Goal: Navigation & Orientation: Find specific page/section

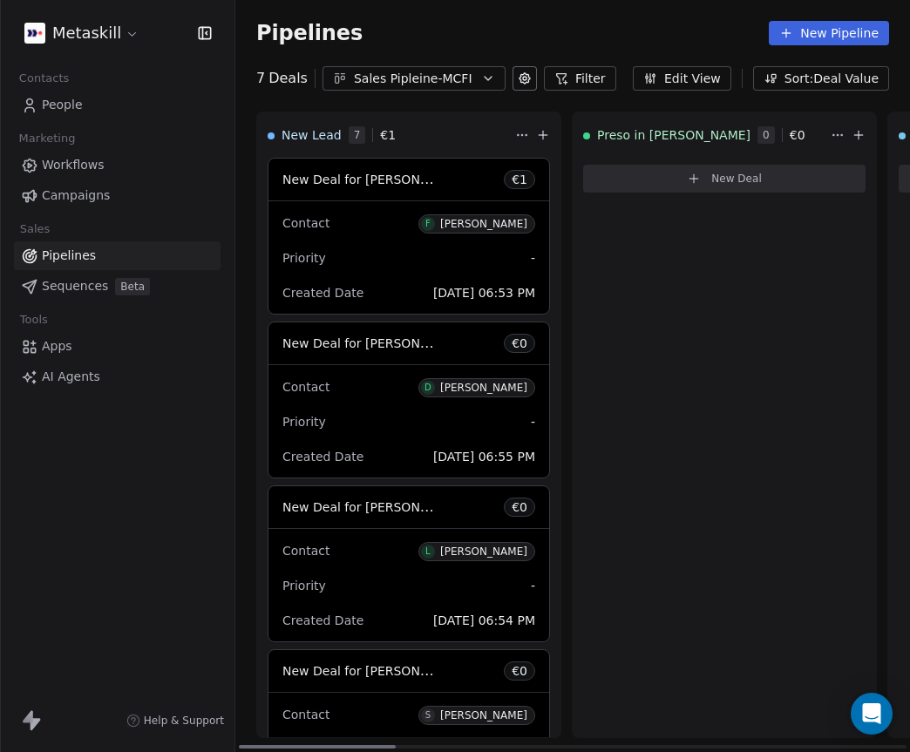
click at [388, 254] on div "Priority -" at bounding box center [408, 258] width 253 height 28
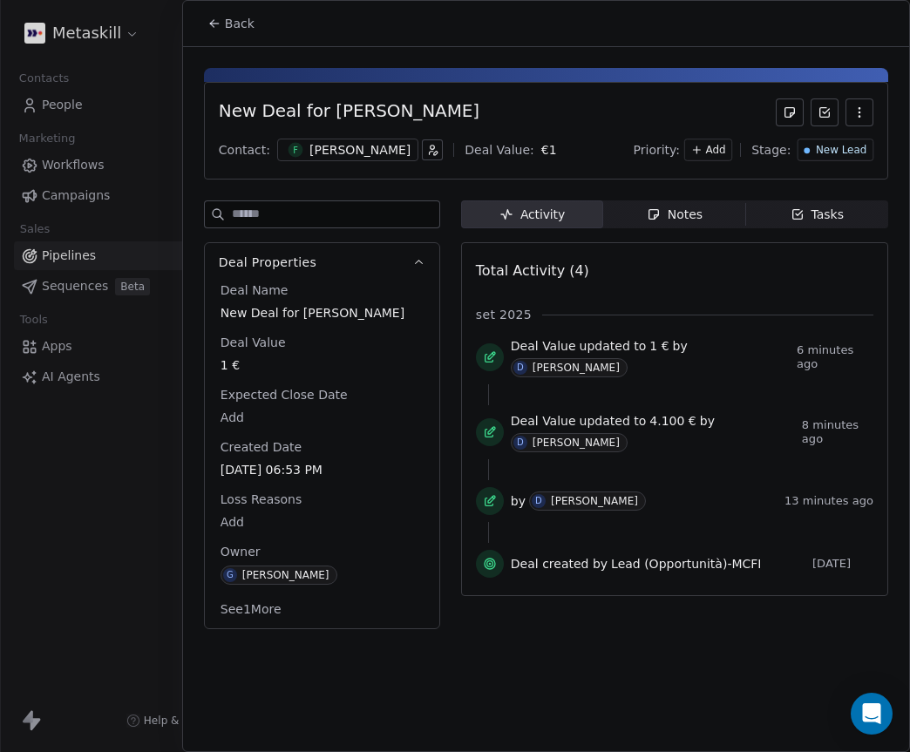
click at [722, 218] on span "Notes Notes" at bounding box center [674, 214] width 142 height 28
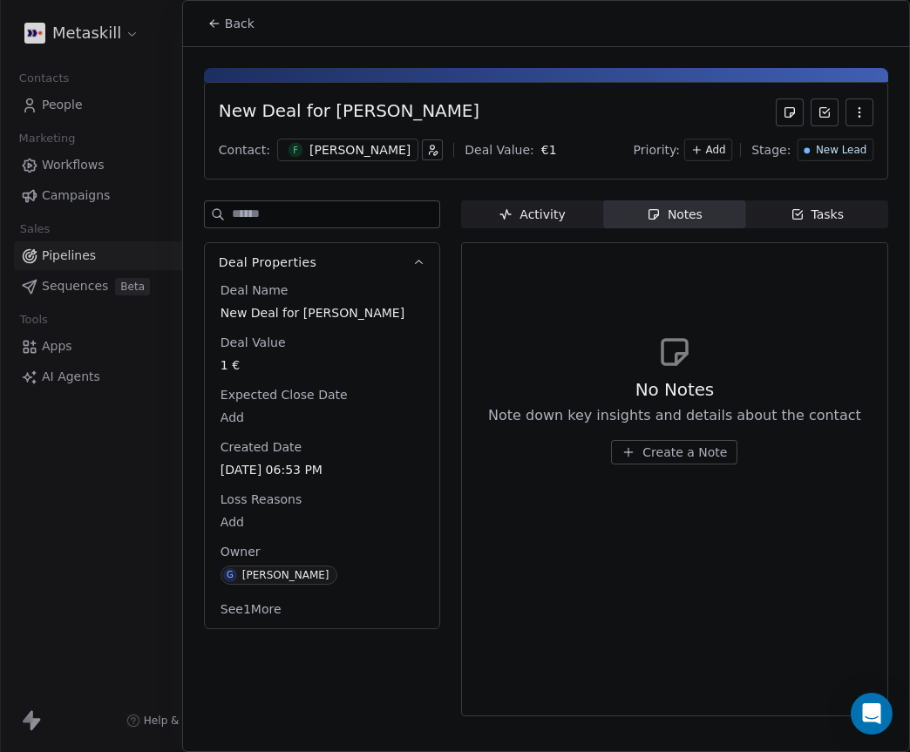
click at [863, 222] on span "Tasks Tasks" at bounding box center [817, 214] width 142 height 28
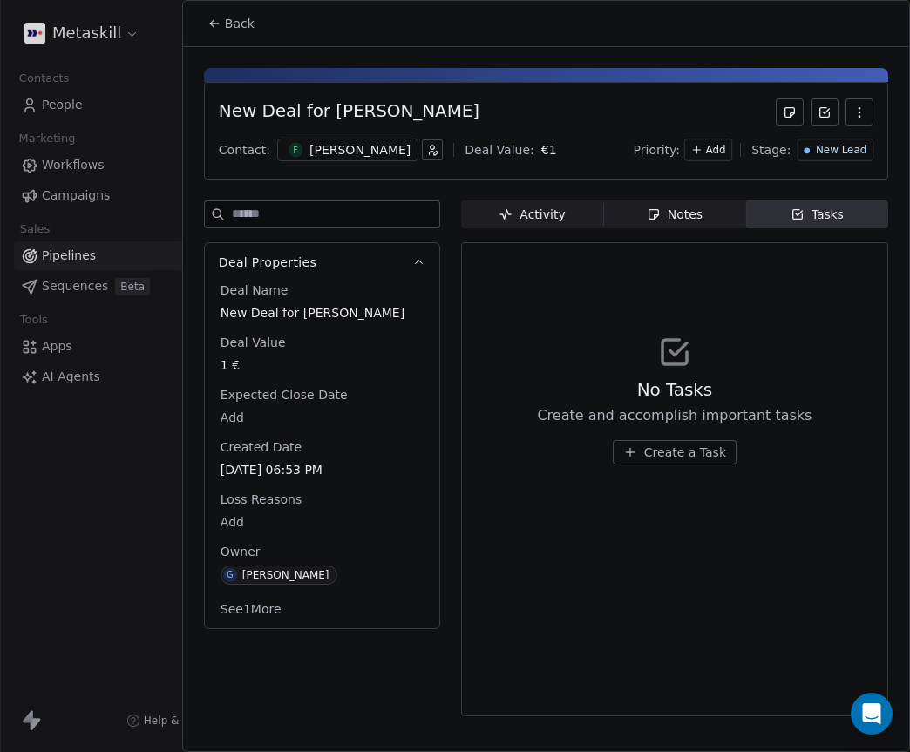
click at [545, 207] on div "Activity" at bounding box center [532, 215] width 66 height 18
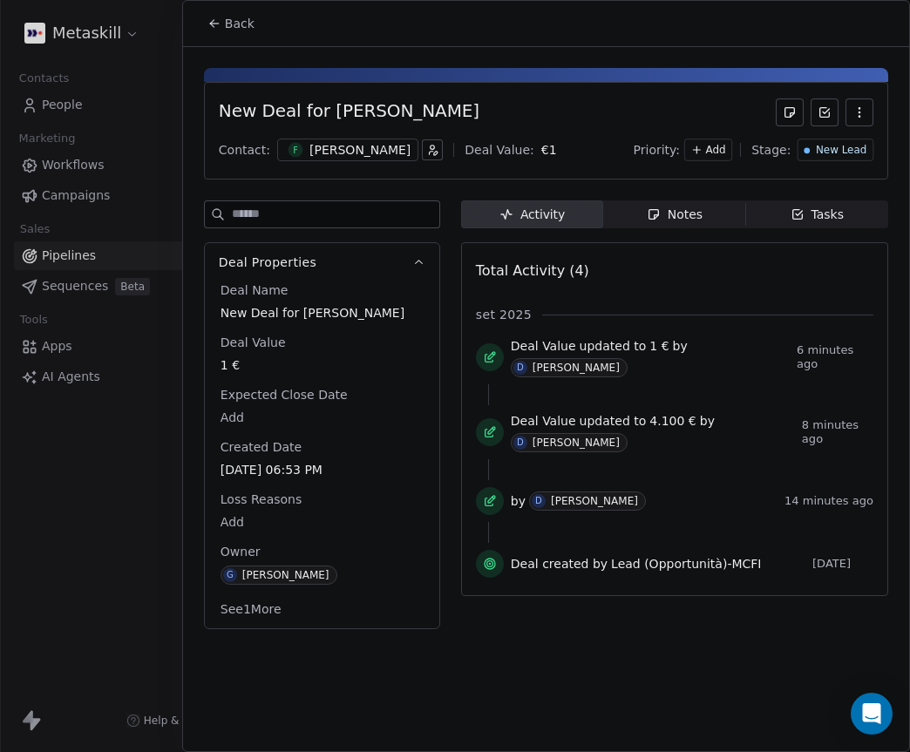
click at [270, 502] on span "Loss Reasons" at bounding box center [261, 499] width 88 height 17
click at [28, 717] on div at bounding box center [455, 376] width 910 height 752
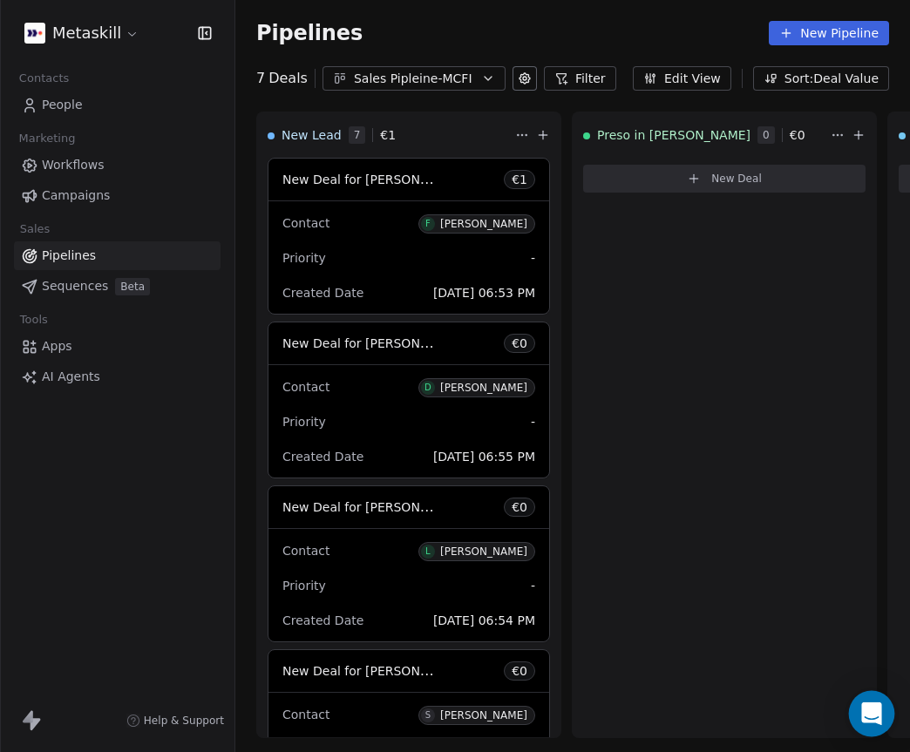
click at [871, 722] on icon "Open Intercom Messenger" at bounding box center [871, 714] width 23 height 23
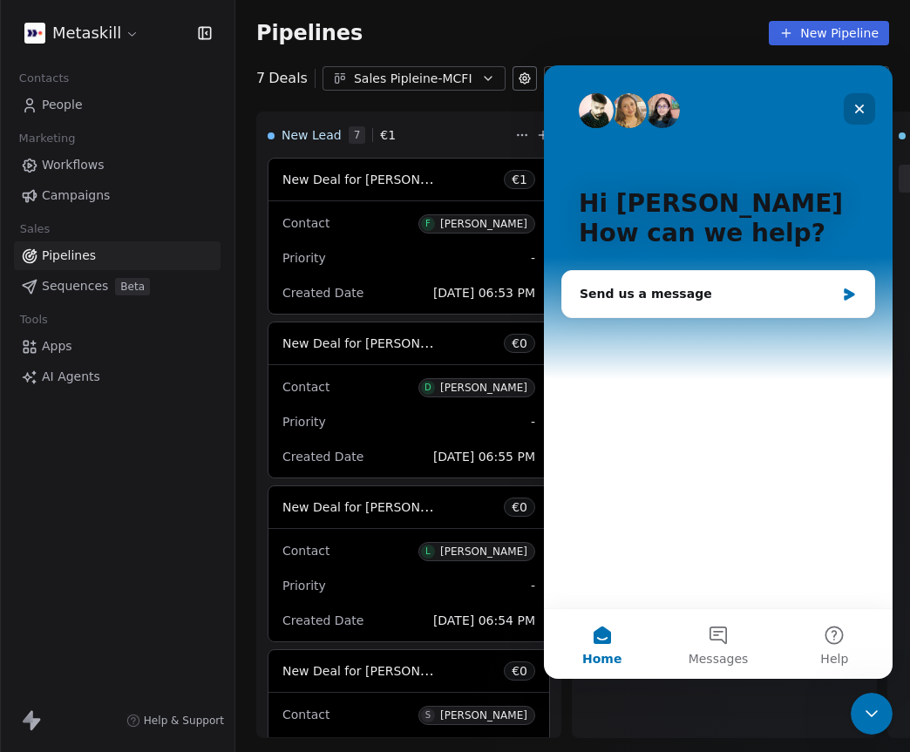
click at [855, 113] on icon "Close" at bounding box center [860, 109] width 14 height 14
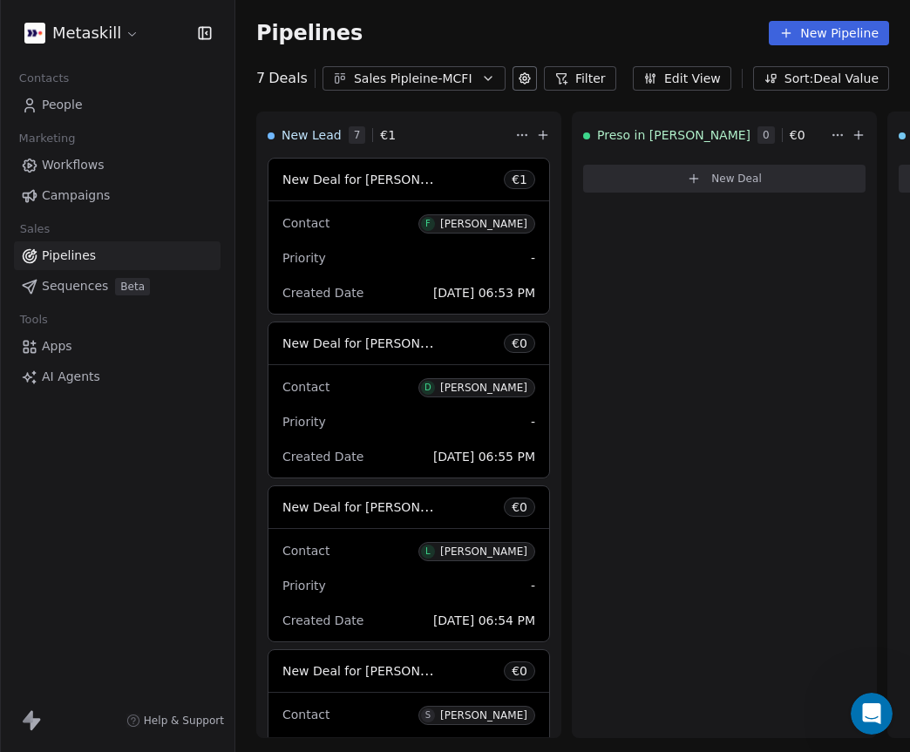
click at [138, 37] on div "Metaskill" at bounding box center [117, 33] width 193 height 24
click at [126, 37] on html "Metaskill Contacts People Marketing Workflows Campaigns Sales Pipelines Sequenc…" at bounding box center [455, 376] width 910 height 752
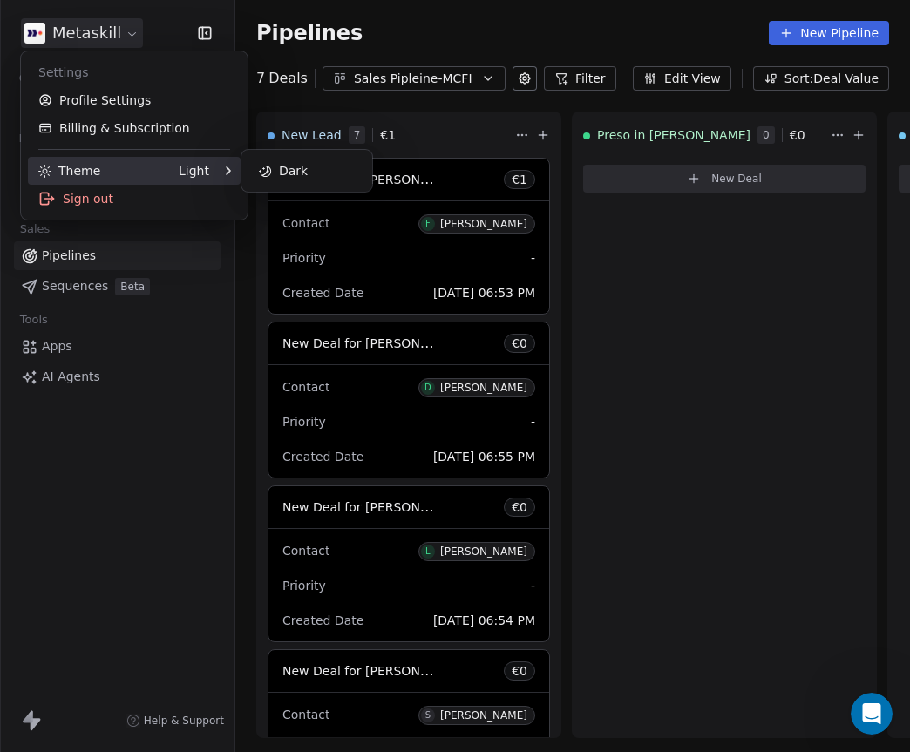
click at [139, 168] on div "Theme Light" at bounding box center [123, 170] width 171 height 17
click at [291, 175] on div "Dark" at bounding box center [306, 171] width 117 height 28
click at [277, 173] on div "Light" at bounding box center [306, 171] width 117 height 28
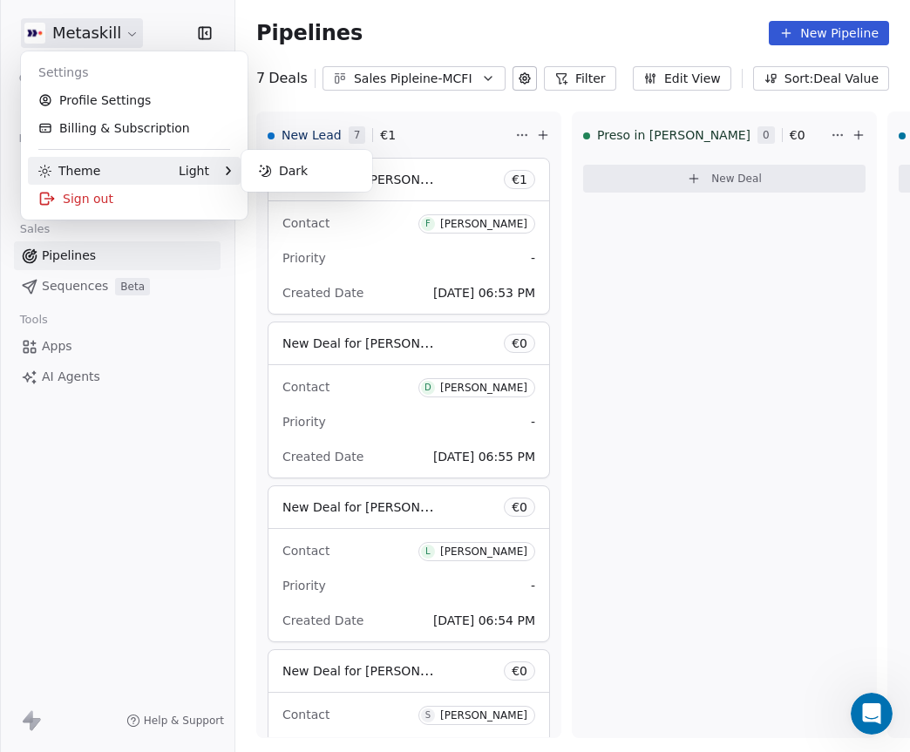
click at [644, 394] on html "Metaskill Contacts People Marketing Workflows Campaigns Sales Pipelines Sequenc…" at bounding box center [455, 376] width 910 height 752
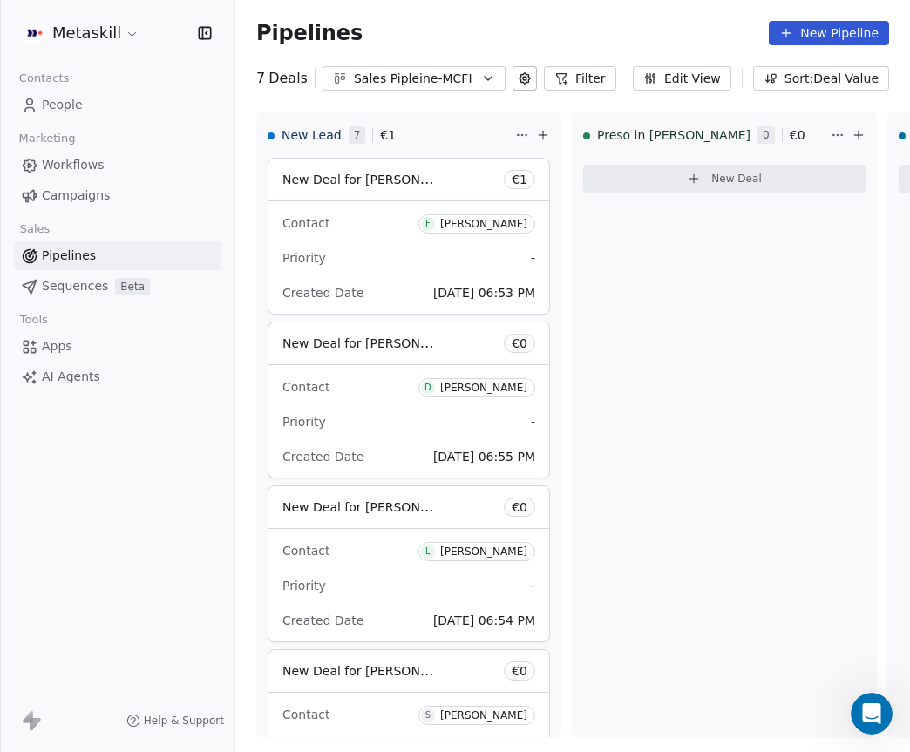
click at [91, 257] on span "Pipelines" at bounding box center [69, 256] width 54 height 18
click at [490, 79] on button "Sales Pipleine-MCFI" at bounding box center [414, 78] width 183 height 24
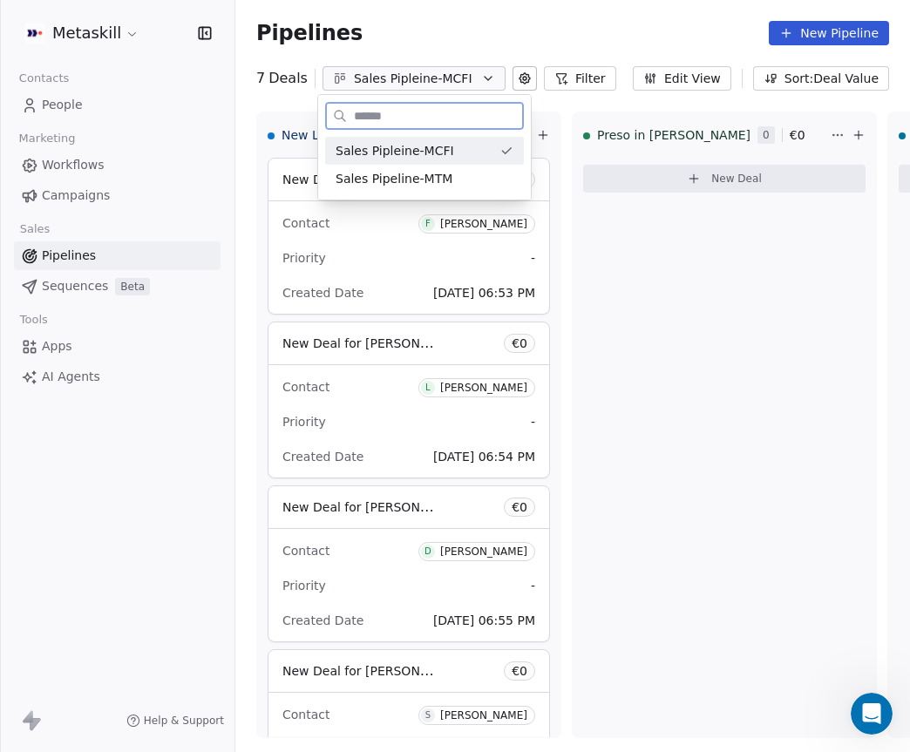
click at [472, 167] on div "Sales Pipeline-MTM" at bounding box center [424, 179] width 199 height 28
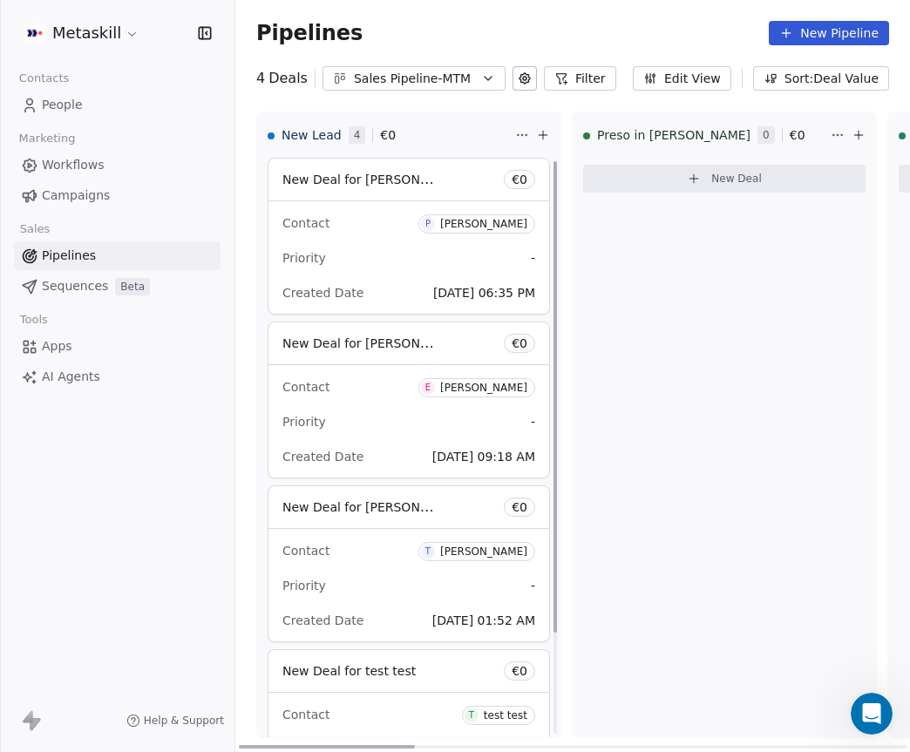
click at [404, 215] on div "New Lead 4 € 0 New Deal for [PERSON_NAME] € 0 Contact P [PERSON_NAME] Priority …" at bounding box center [572, 432] width 675 height 641
click at [404, 230] on div "Contact P [PERSON_NAME]" at bounding box center [408, 222] width 253 height 29
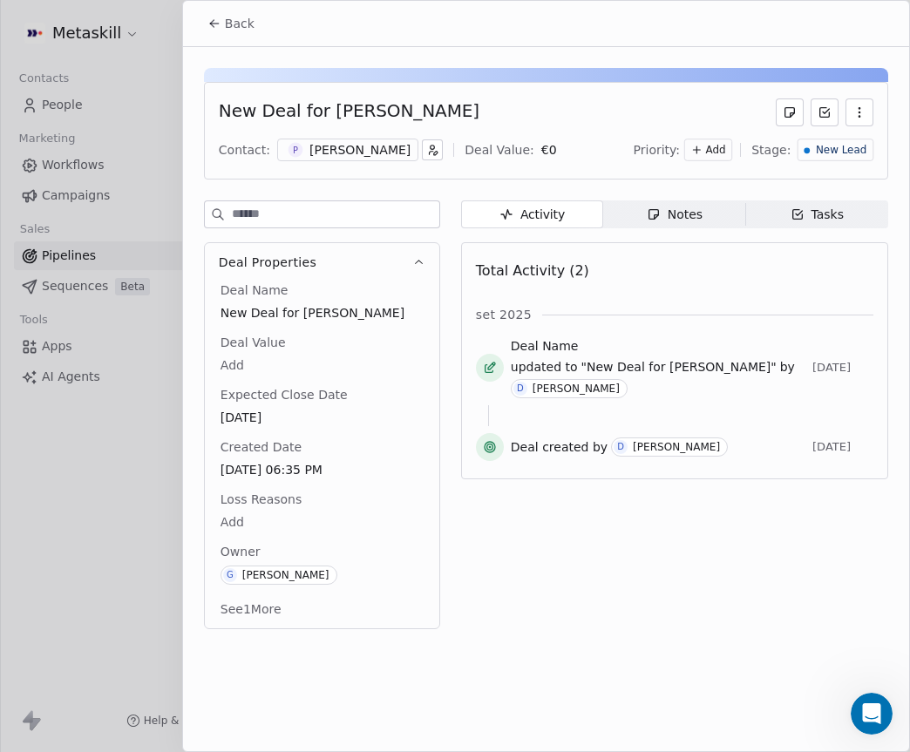
drag, startPoint x: 234, startPoint y: 27, endPoint x: 239, endPoint y: 44, distance: 17.4
click at [234, 29] on span "Back" at bounding box center [240, 23] width 30 height 17
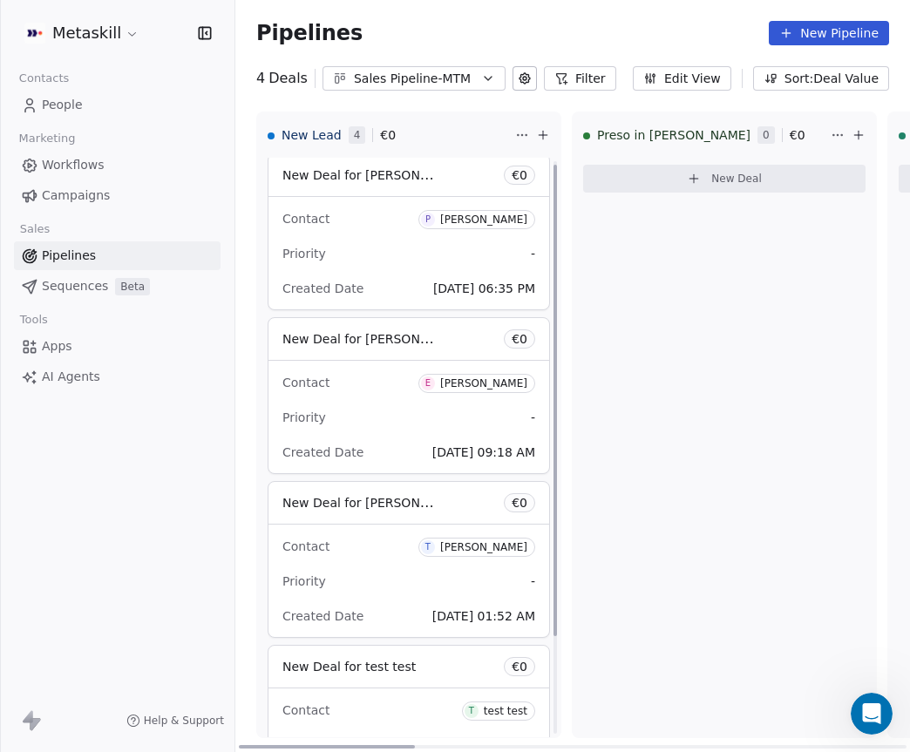
scroll to position [7, 0]
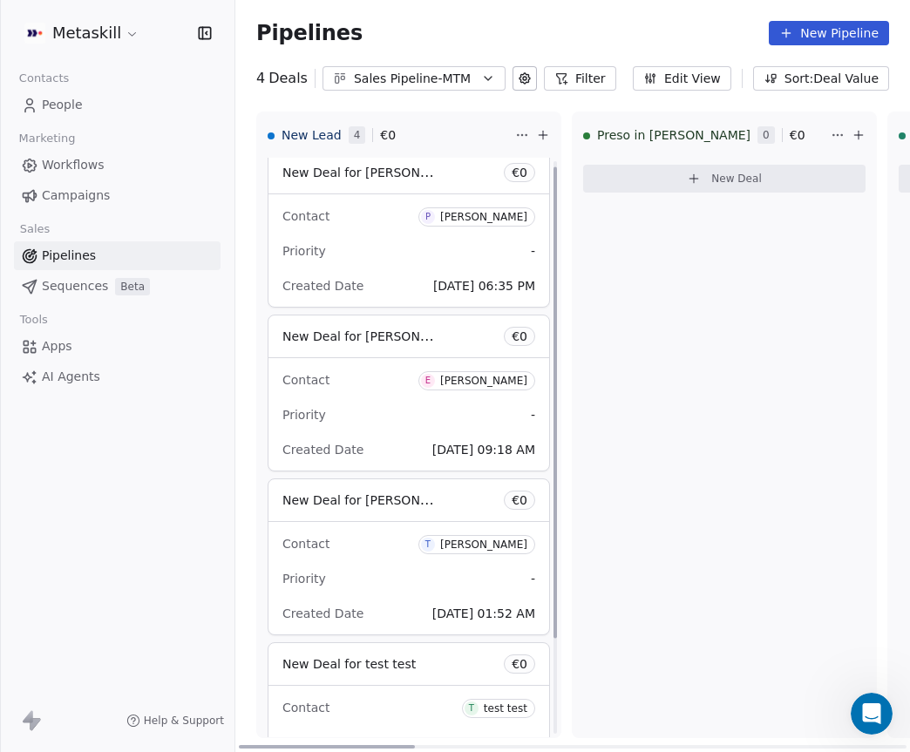
click at [356, 418] on div "Priority -" at bounding box center [408, 415] width 253 height 28
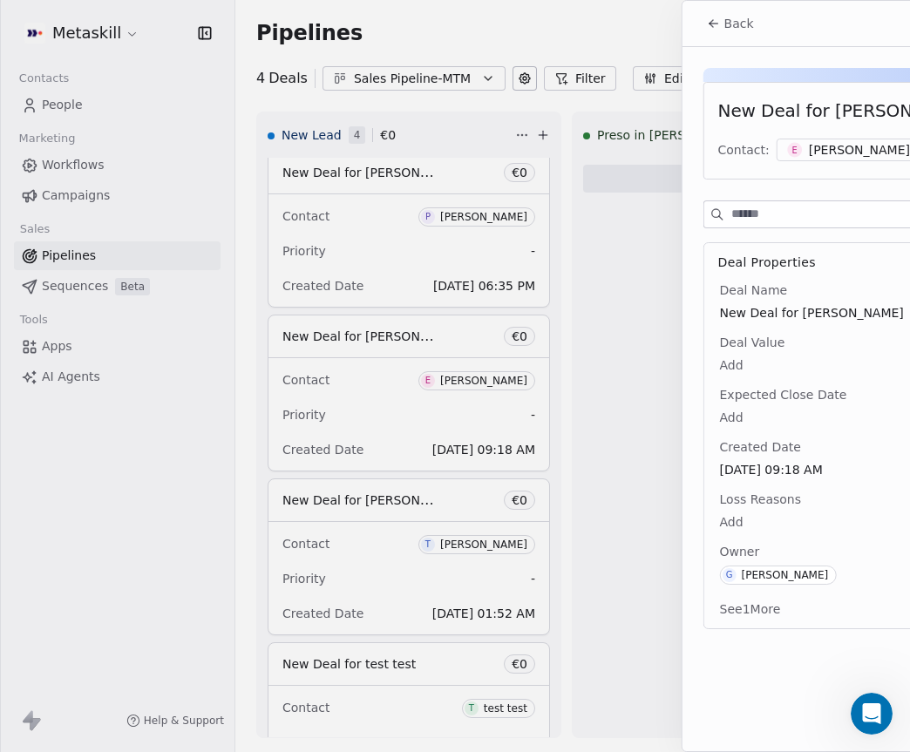
click at [126, 244] on div at bounding box center [455, 376] width 910 height 752
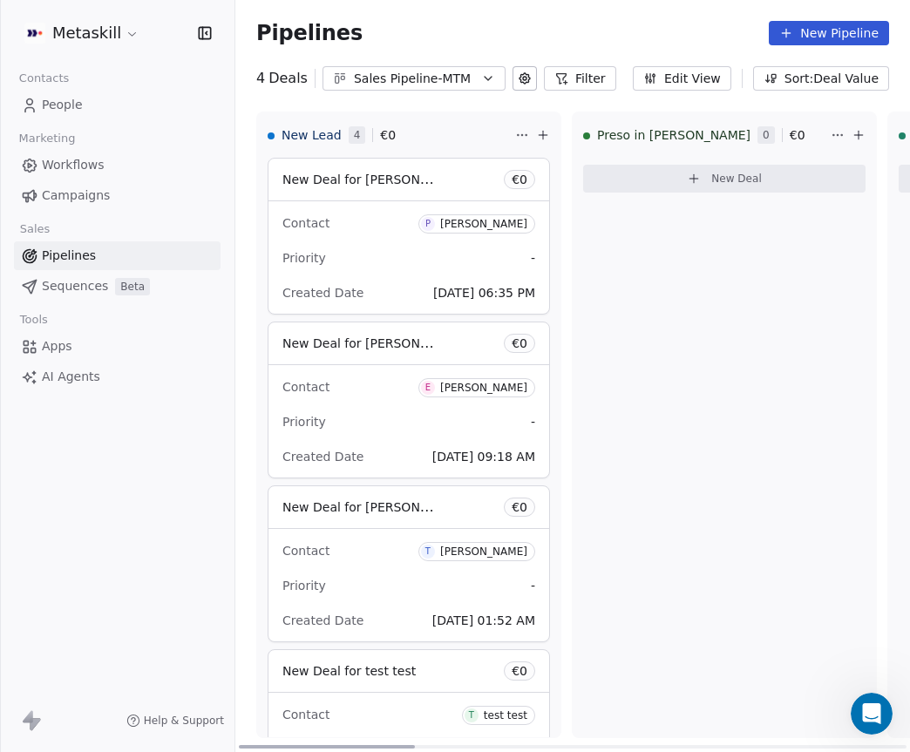
click at [492, 214] on span "P [PERSON_NAME]" at bounding box center [476, 223] width 117 height 19
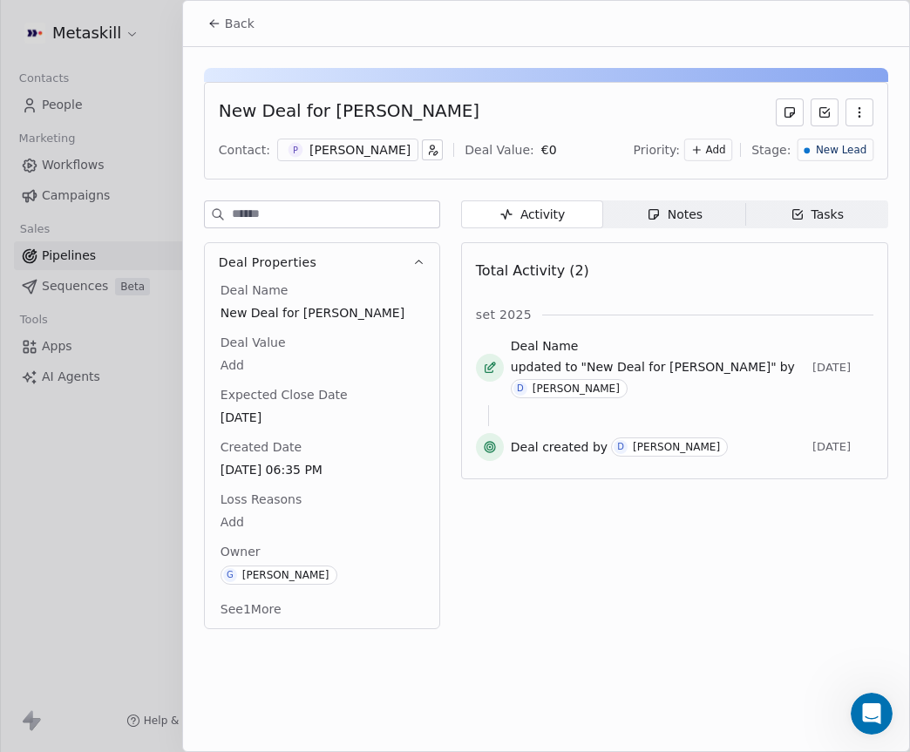
click at [411, 113] on div "New Deal for [PERSON_NAME]" at bounding box center [349, 112] width 261 height 28
click at [589, 105] on div "New Deal for [PERSON_NAME]" at bounding box center [546, 112] width 655 height 28
click at [822, 207] on div "Tasks" at bounding box center [818, 215] width 54 height 18
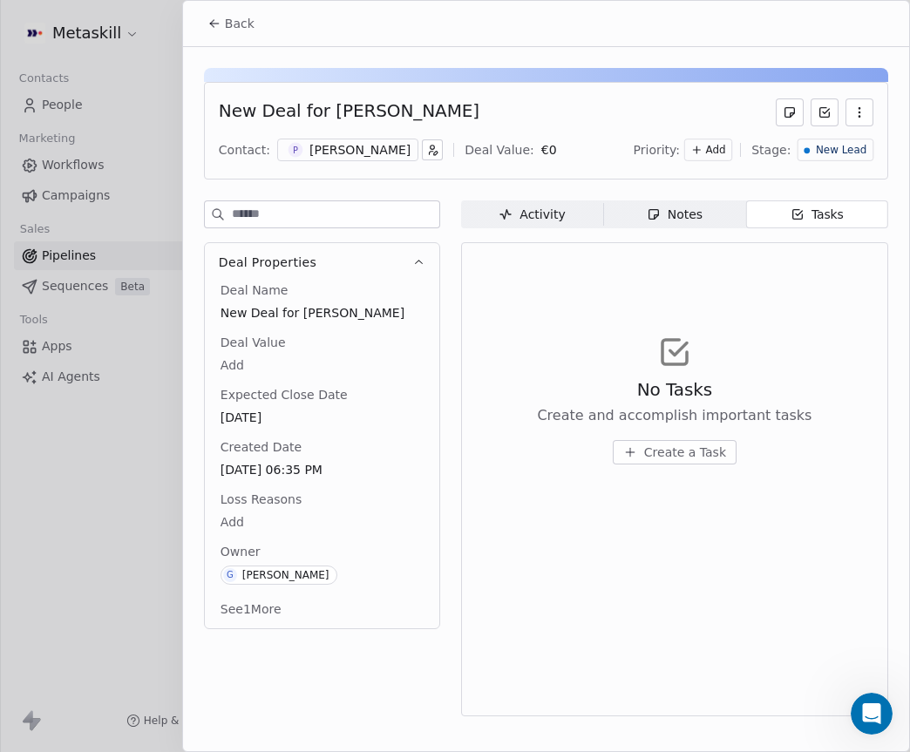
click at [662, 202] on span "Notes Notes" at bounding box center [674, 214] width 142 height 28
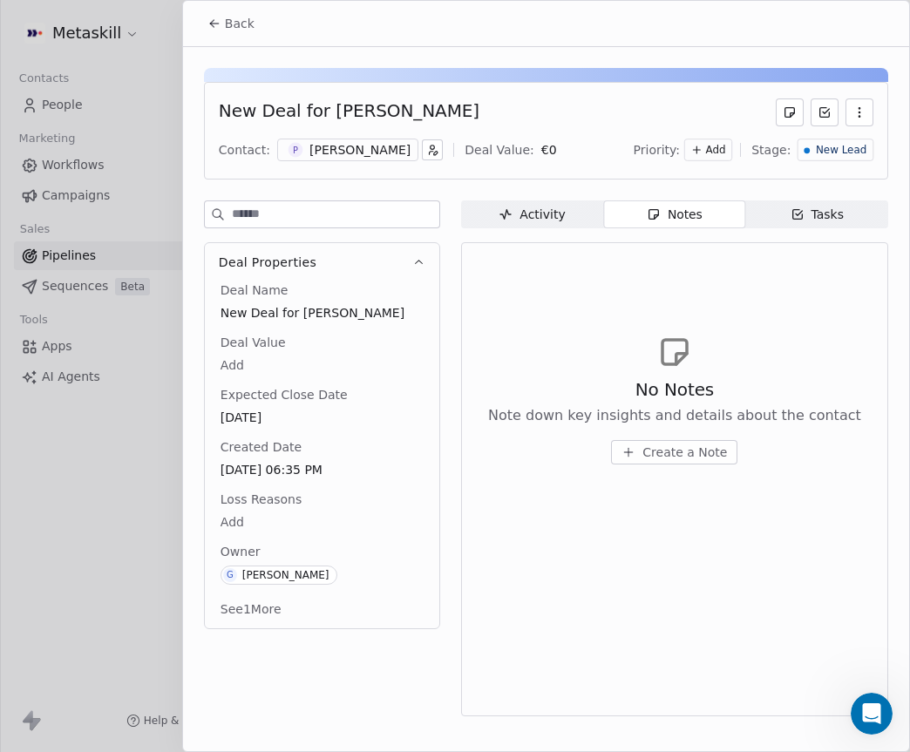
click at [562, 212] on div "Activity" at bounding box center [532, 215] width 66 height 18
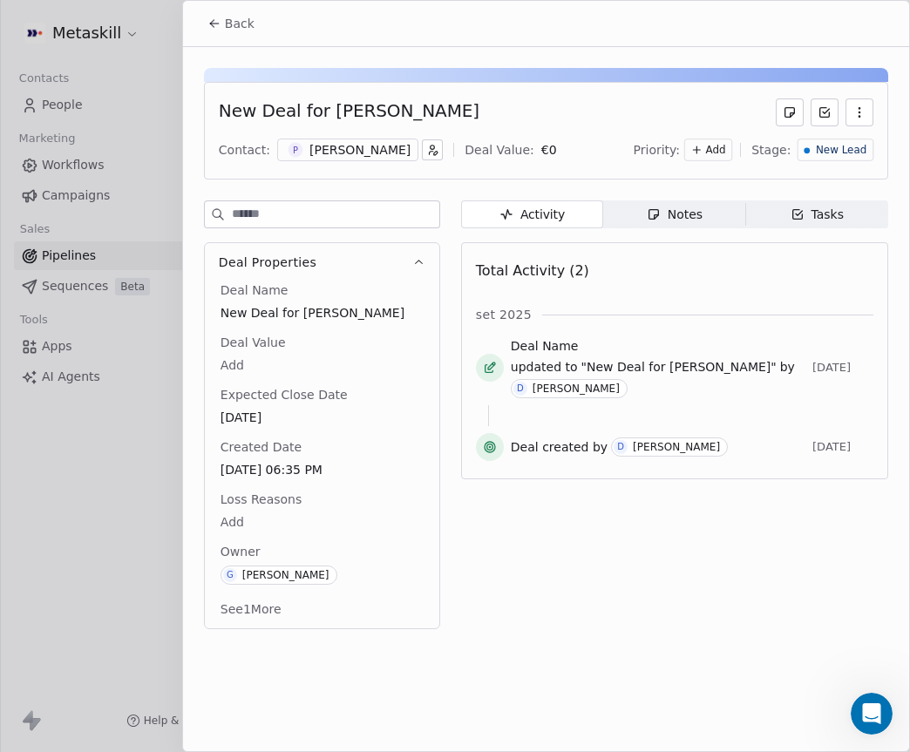
click at [218, 44] on div "Back" at bounding box center [546, 23] width 726 height 45
click at [222, 21] on button "Back" at bounding box center [231, 23] width 68 height 31
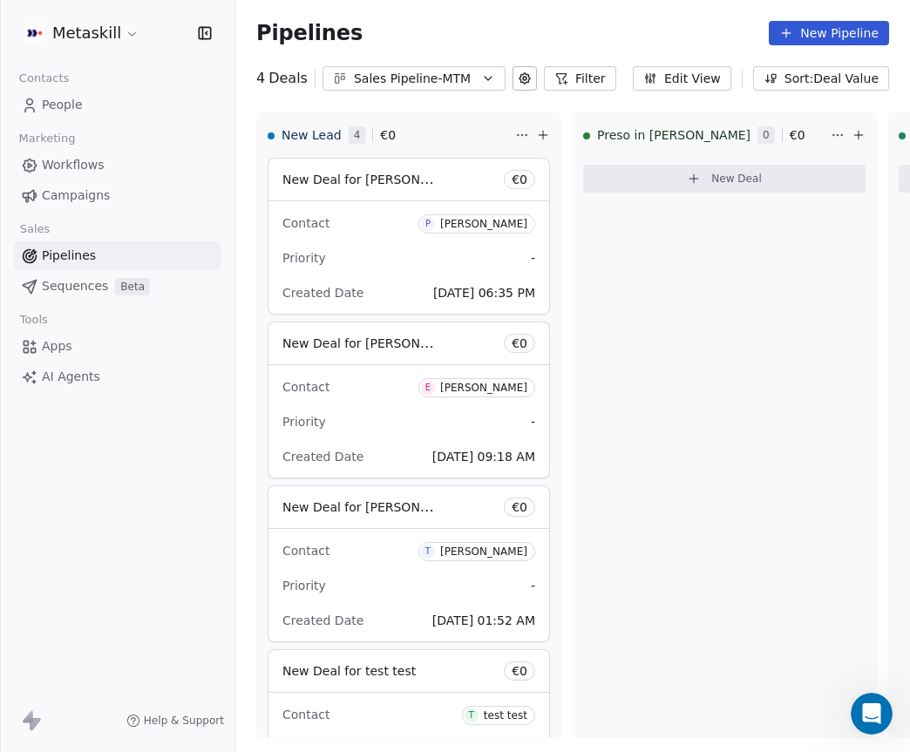
click at [591, 80] on button "Filter" at bounding box center [580, 78] width 72 height 24
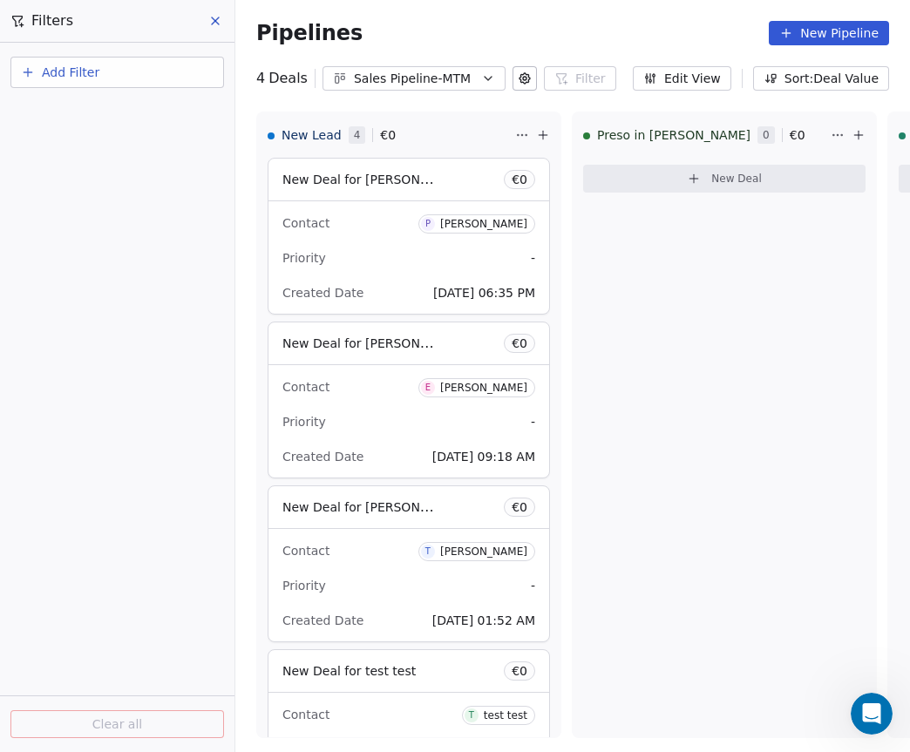
click at [226, 26] on button at bounding box center [216, 21] width 26 height 24
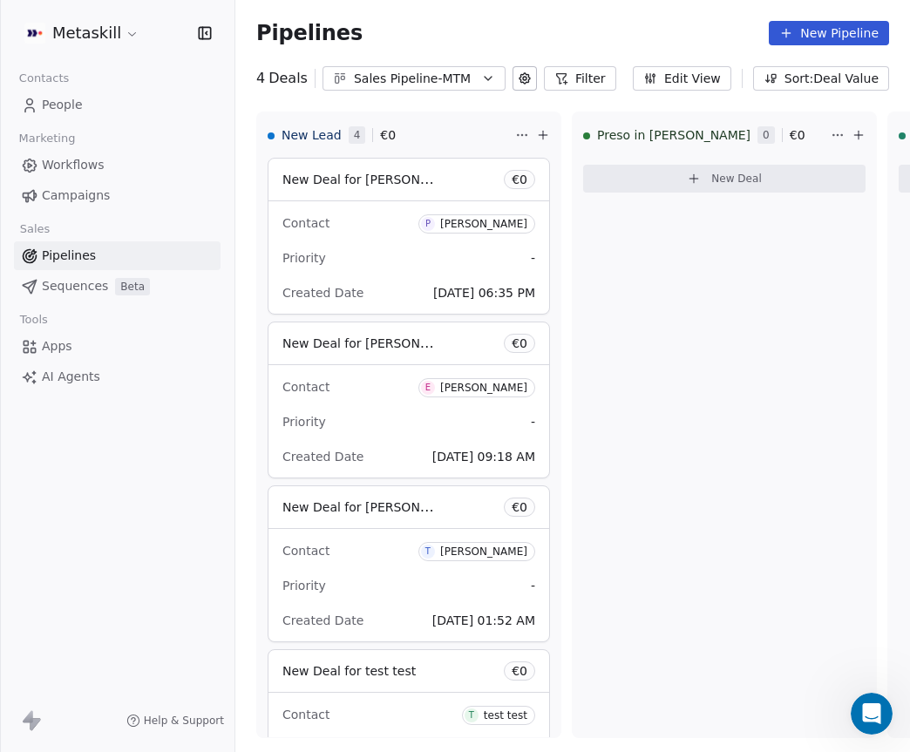
click at [369, 81] on div "Sales Pipeline-MTM" at bounding box center [414, 79] width 120 height 18
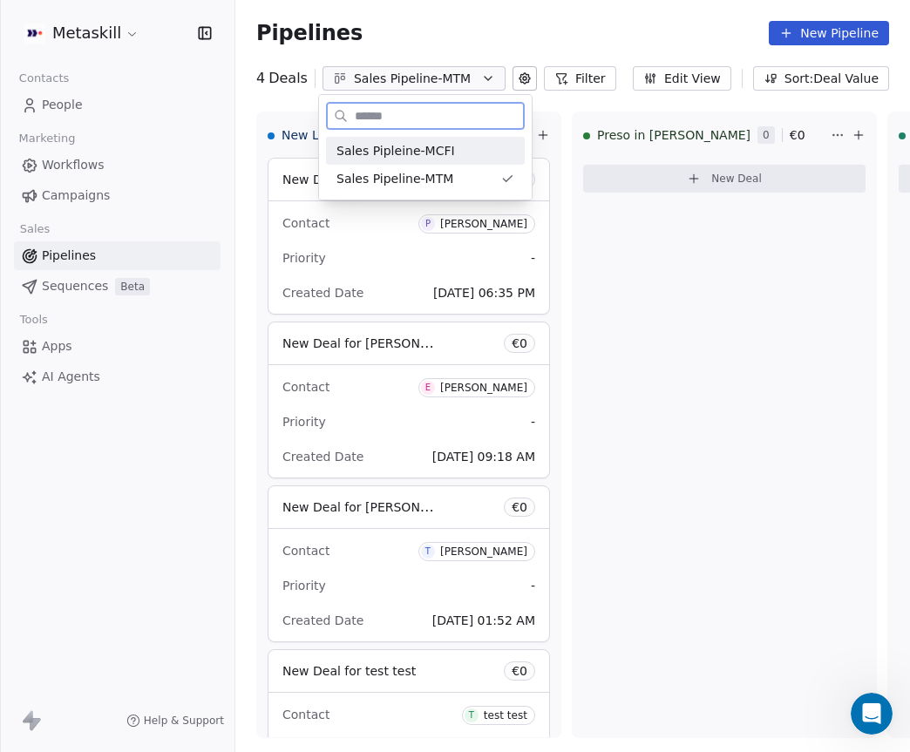
click at [443, 145] on span "Sales Pipleine-MCFI" at bounding box center [395, 151] width 119 height 18
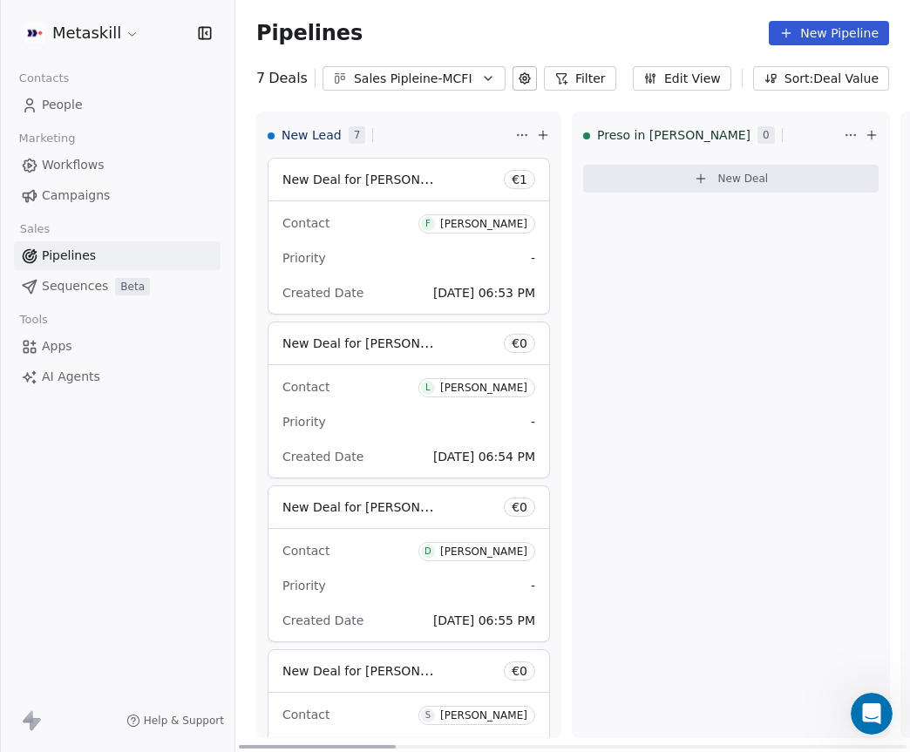
click at [405, 219] on div "Contact F [PERSON_NAME]" at bounding box center [408, 222] width 253 height 29
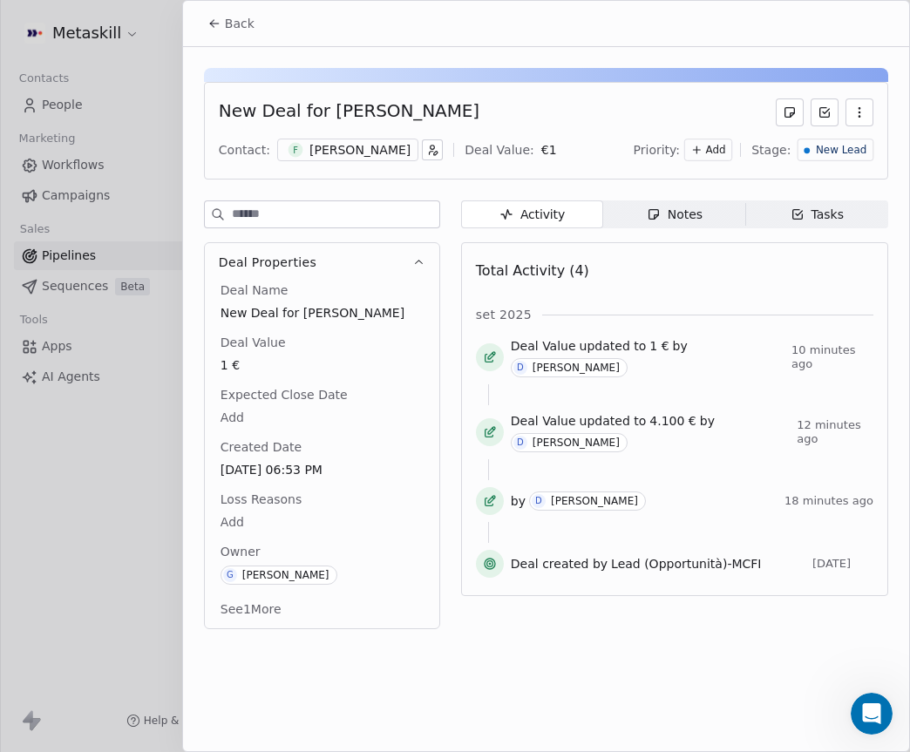
click at [411, 262] on button "Deal Properties" at bounding box center [322, 262] width 234 height 38
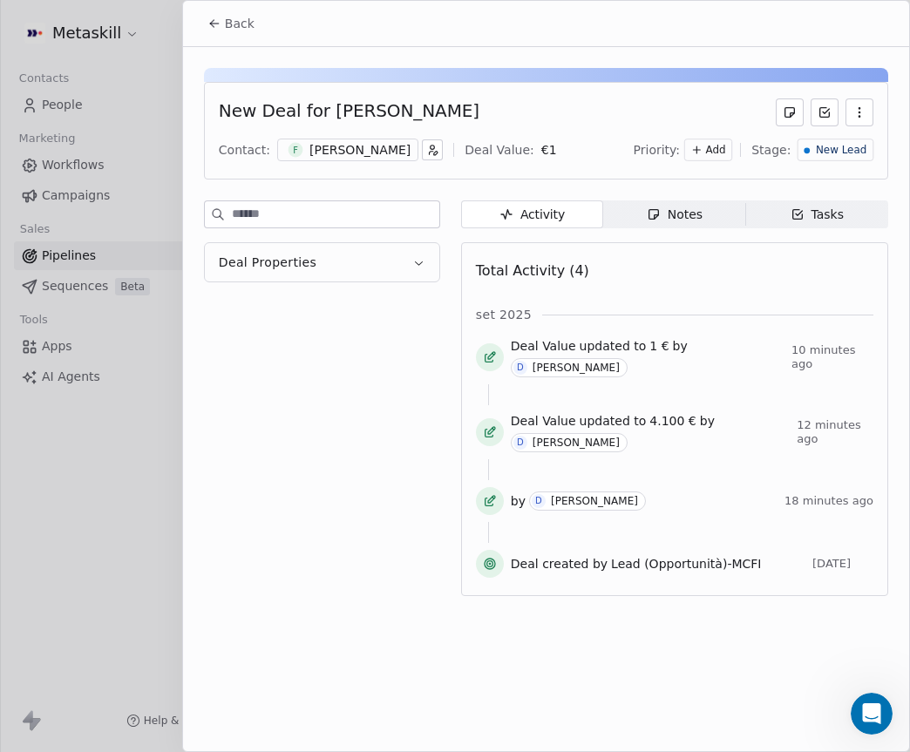
click at [423, 256] on icon "button" at bounding box center [418, 262] width 13 height 13
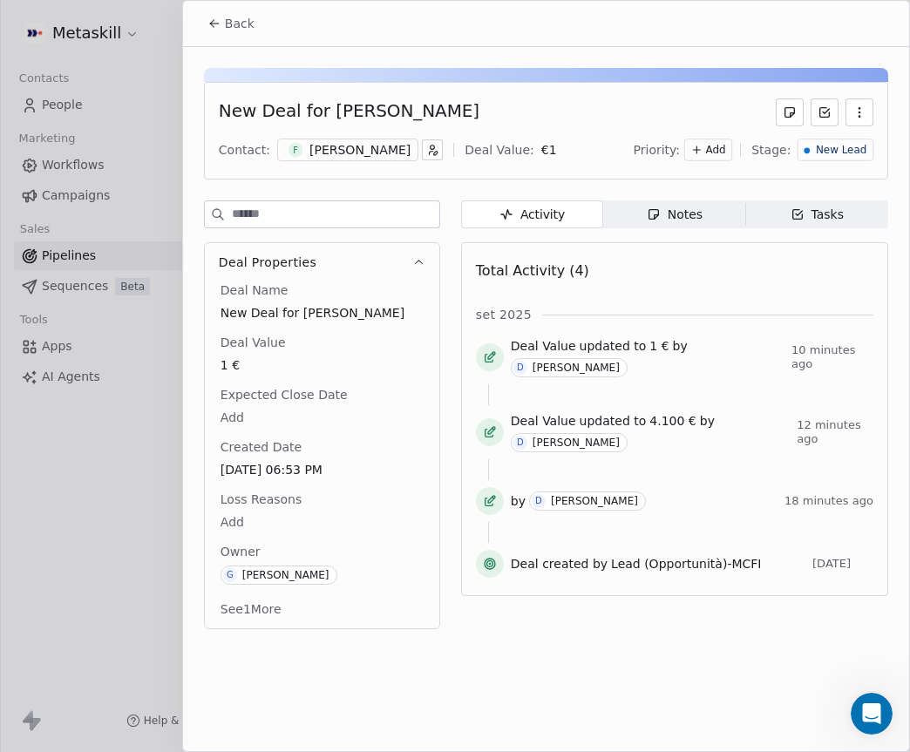
click at [360, 153] on div "[PERSON_NAME]" at bounding box center [359, 149] width 101 height 17
click at [360, 153] on body "Metaskill Contacts People Marketing Workflows Campaigns Sales Pipelines Sequenc…" at bounding box center [455, 376] width 910 height 752
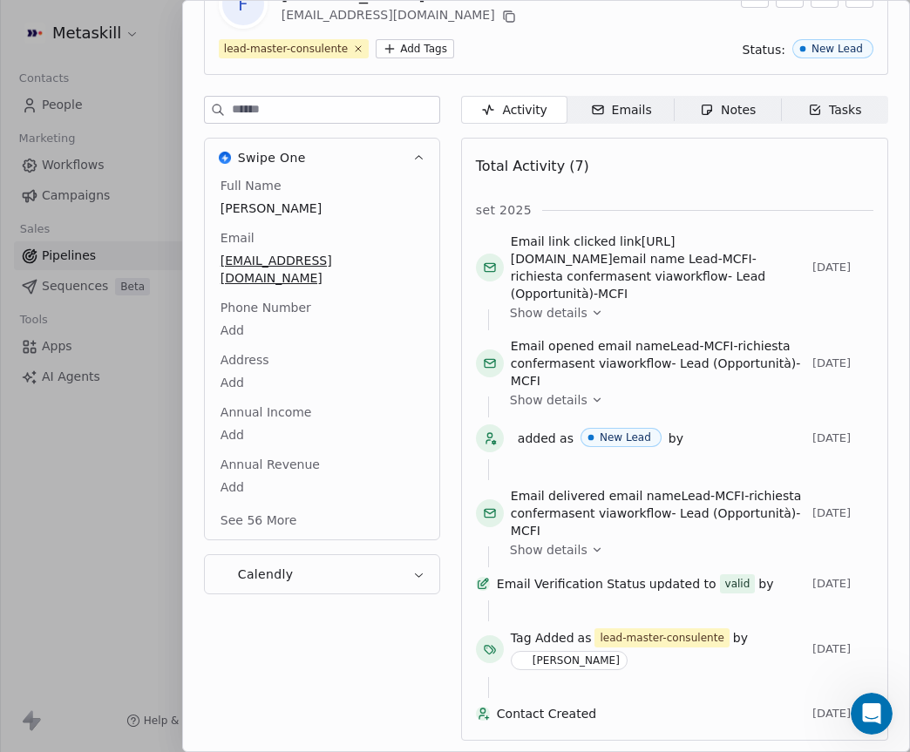
scroll to position [154, 0]
click at [411, 555] on button "Calendly" at bounding box center [322, 645] width 234 height 181
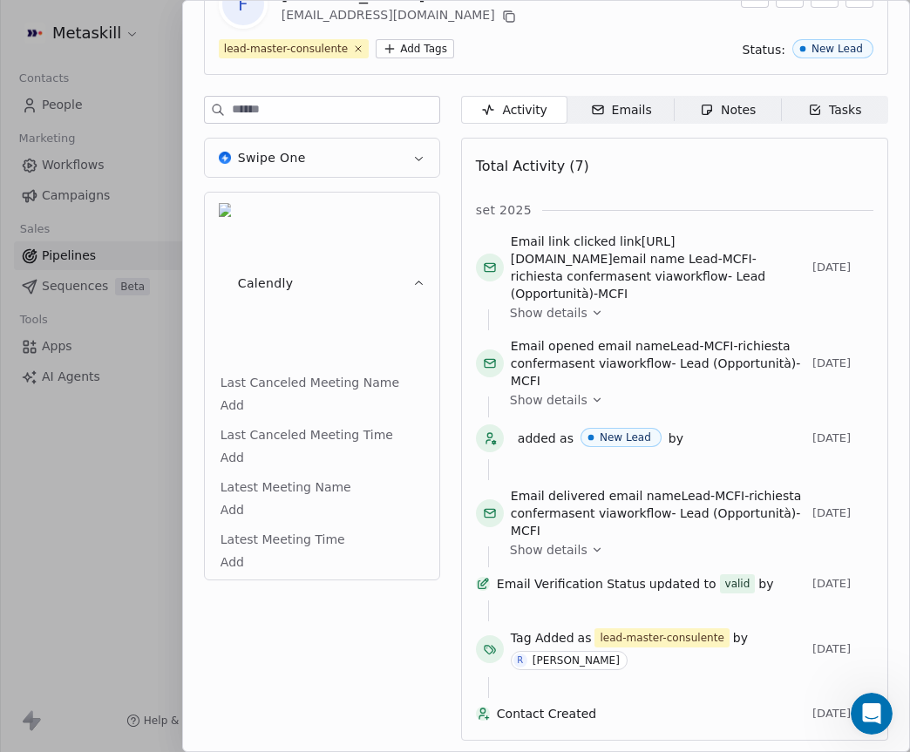
click at [422, 277] on icon "button" at bounding box center [418, 283] width 13 height 13
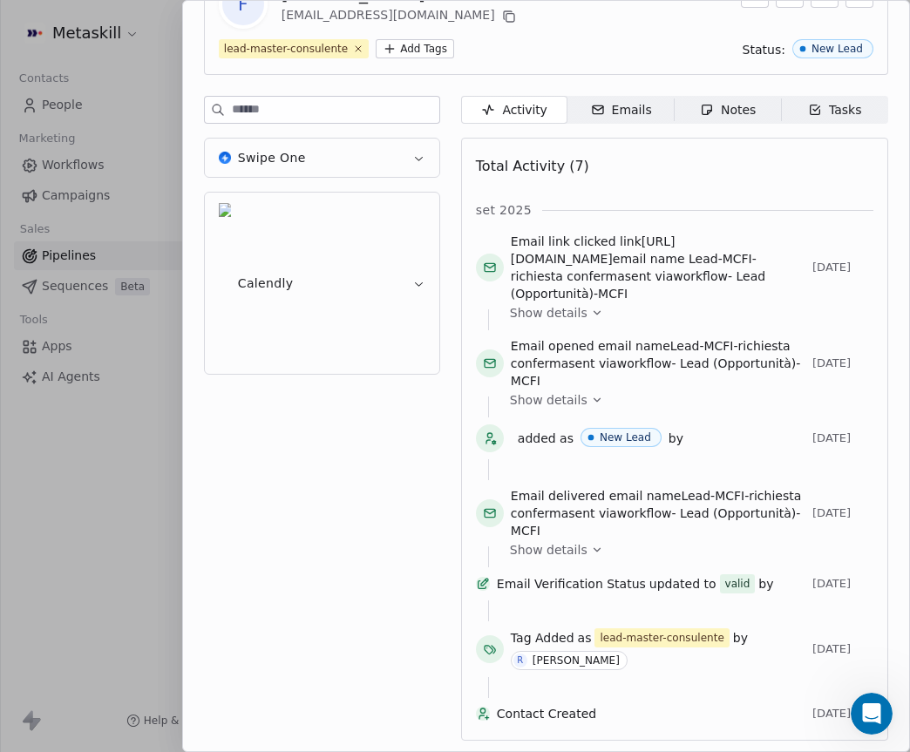
click at [423, 139] on button "Swipe One" at bounding box center [322, 158] width 234 height 38
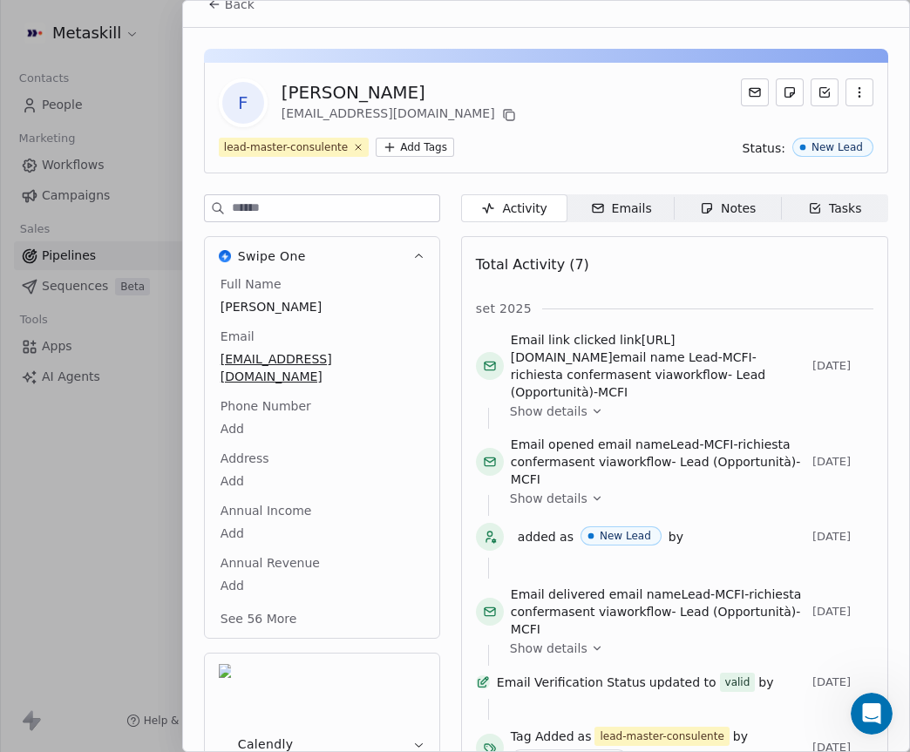
scroll to position [0, 0]
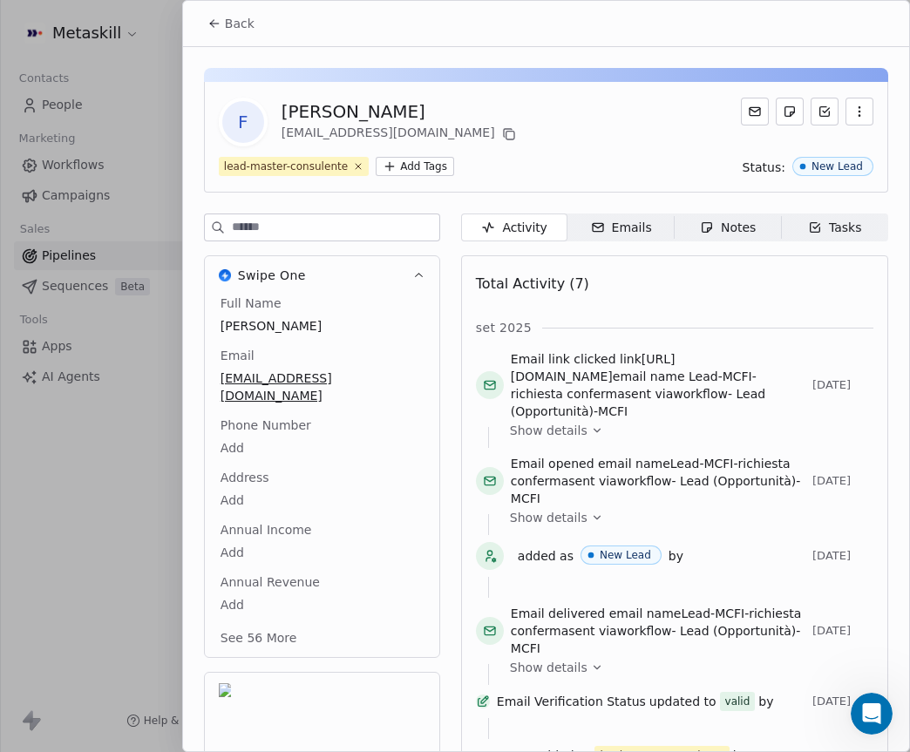
click at [214, 24] on icon at bounding box center [214, 24] width 14 height 14
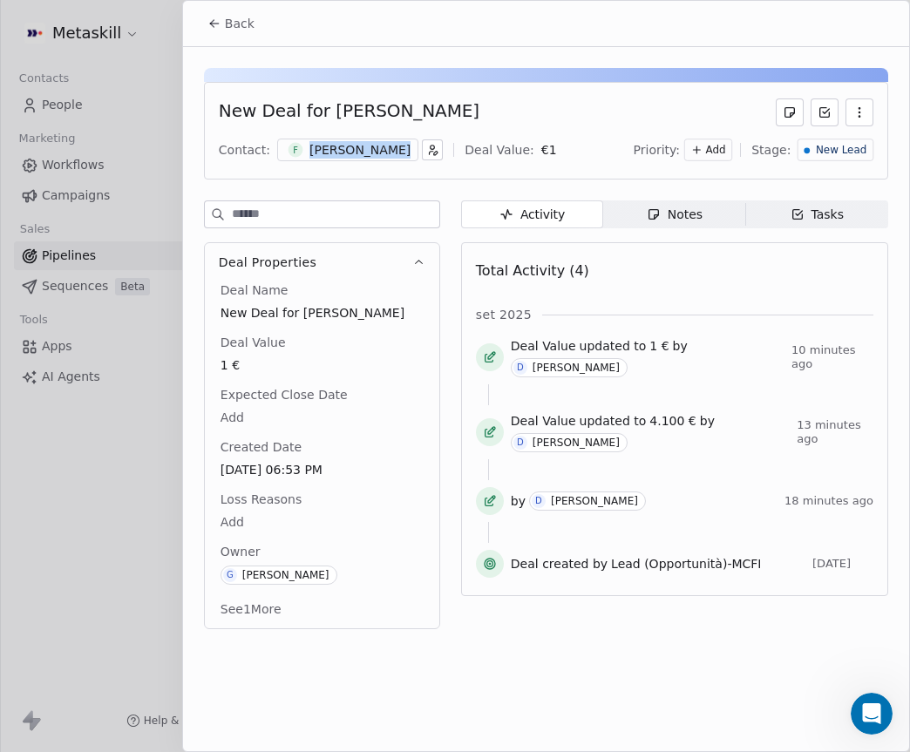
click at [214, 24] on icon at bounding box center [214, 24] width 14 height 14
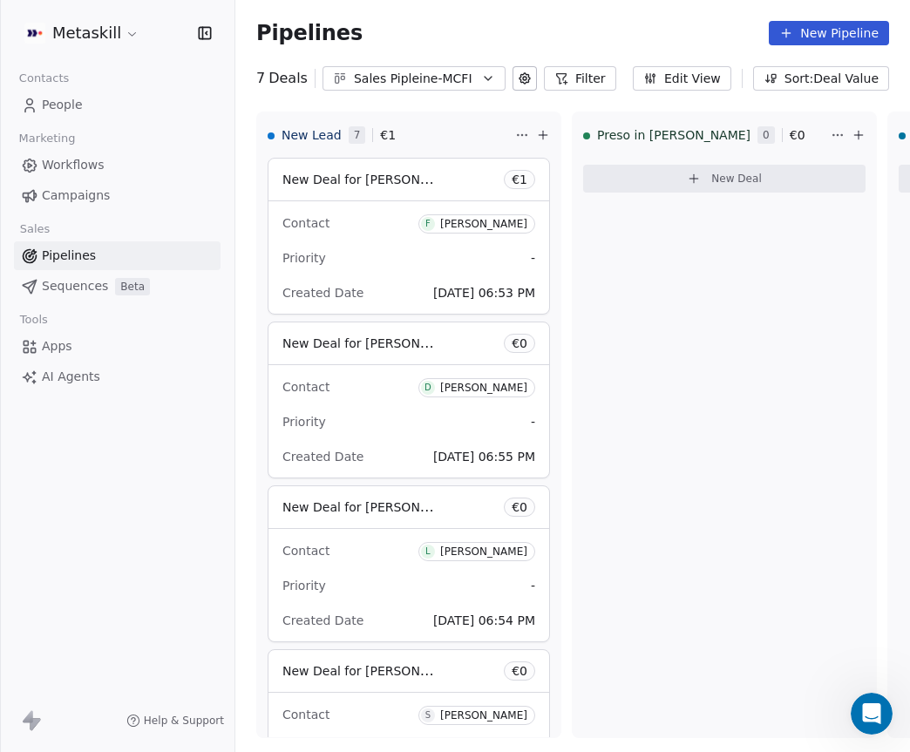
click at [142, 108] on link "People" at bounding box center [117, 105] width 207 height 29
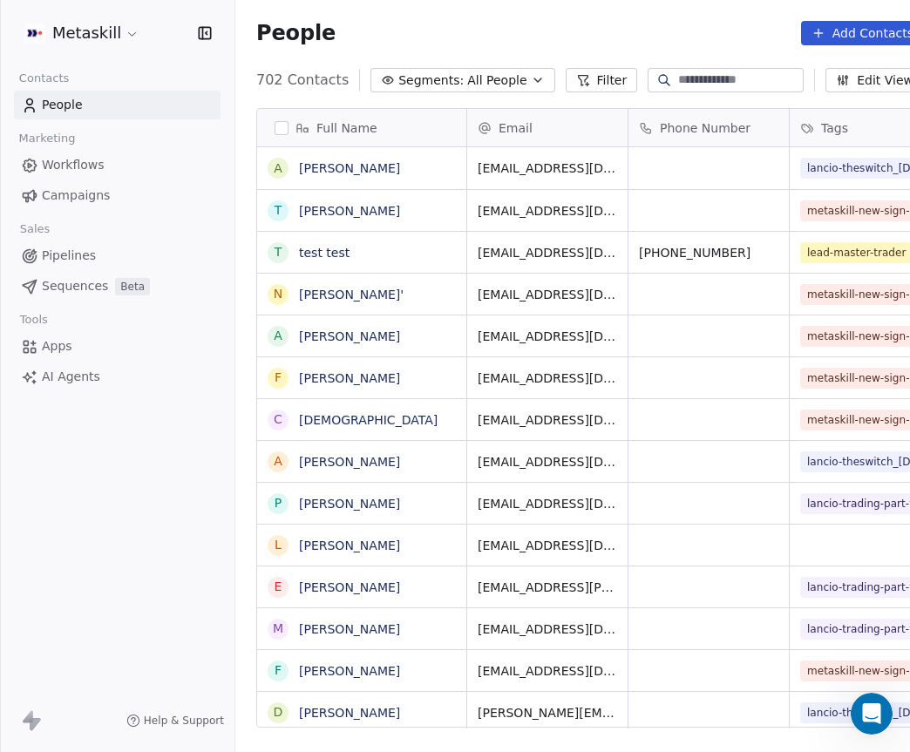
click at [180, 160] on link "Workflows" at bounding box center [117, 165] width 207 height 29
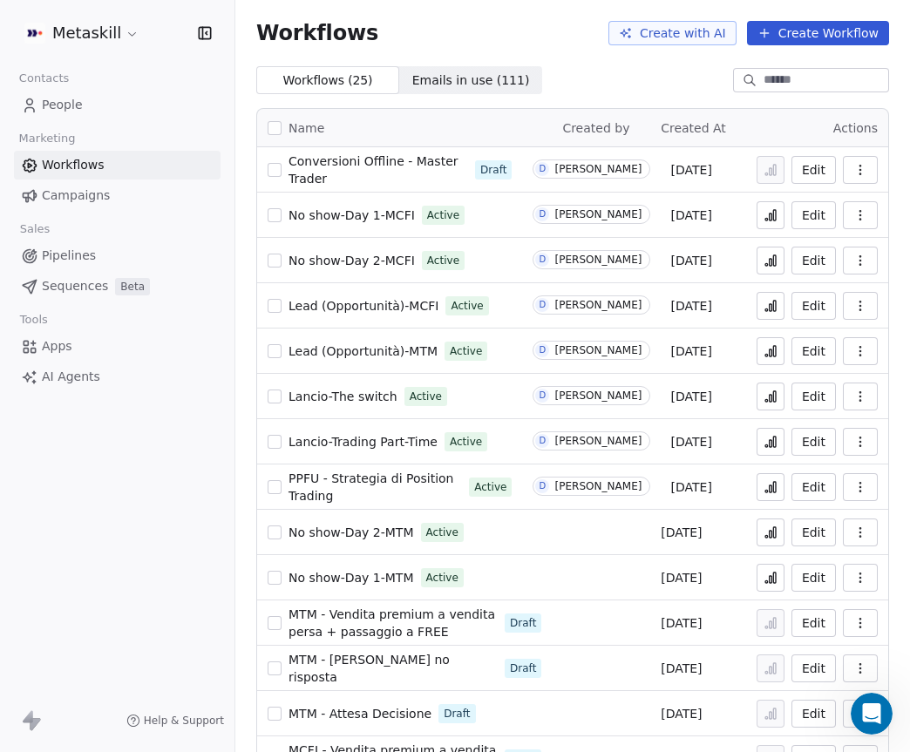
click at [149, 186] on link "Campaigns" at bounding box center [117, 195] width 207 height 29
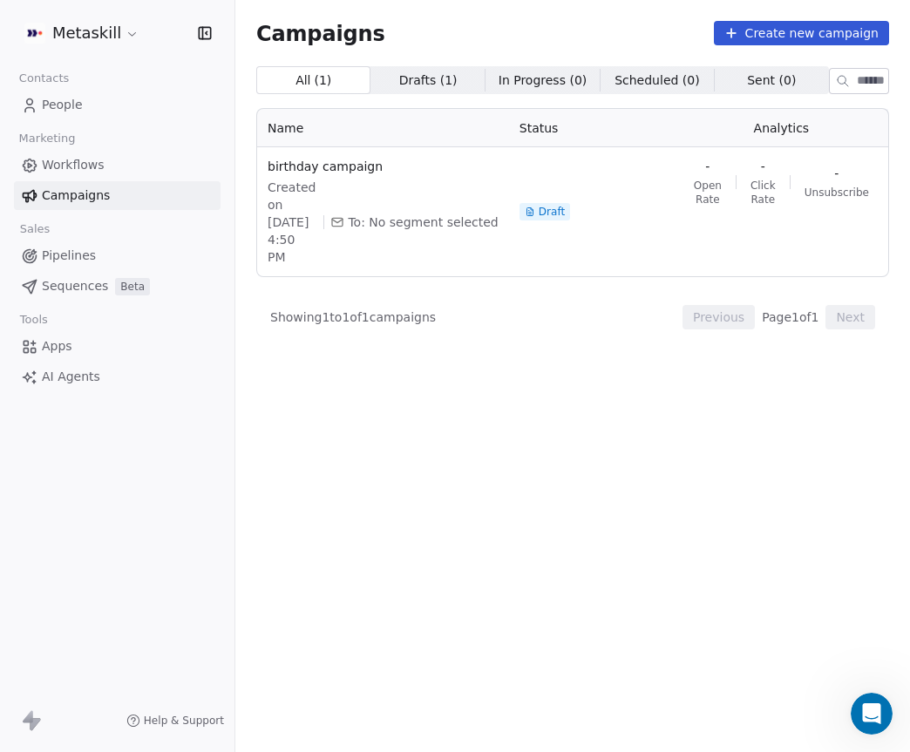
click at [178, 119] on link "People" at bounding box center [117, 105] width 207 height 29
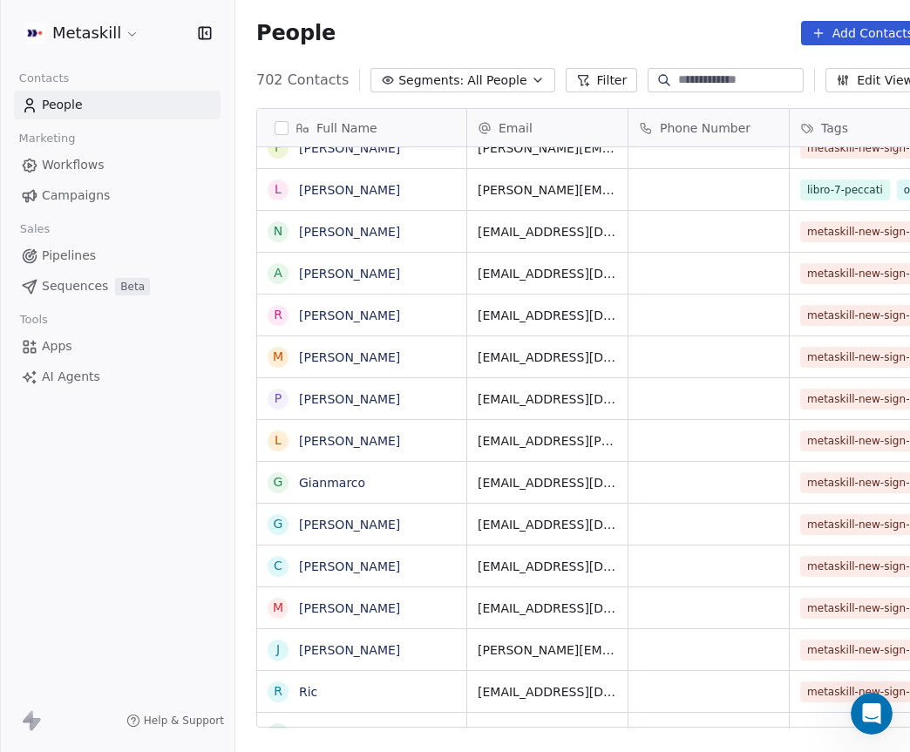
drag, startPoint x: 124, startPoint y: 250, endPoint x: 197, endPoint y: 264, distance: 74.5
click at [125, 249] on link "Pipelines" at bounding box center [117, 255] width 207 height 29
